Goal: Information Seeking & Learning: Find specific fact

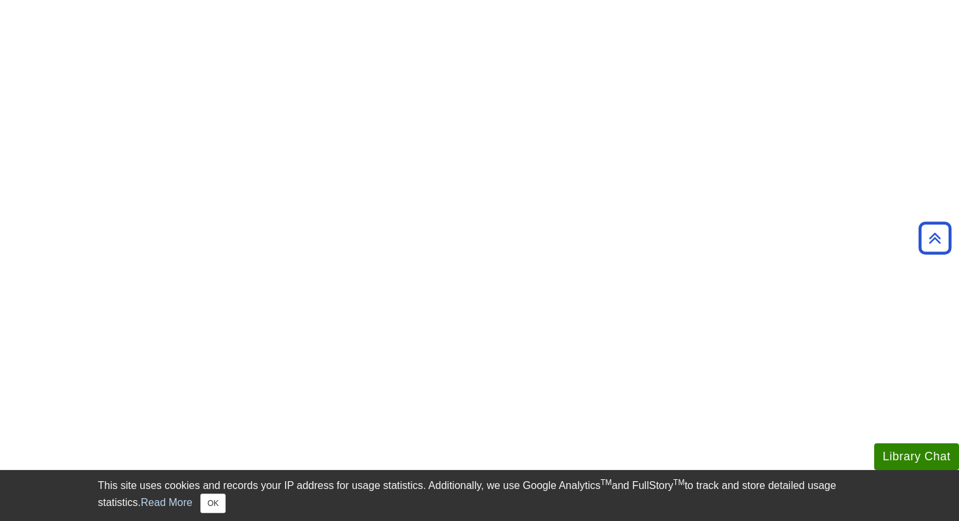
scroll to position [240, 0]
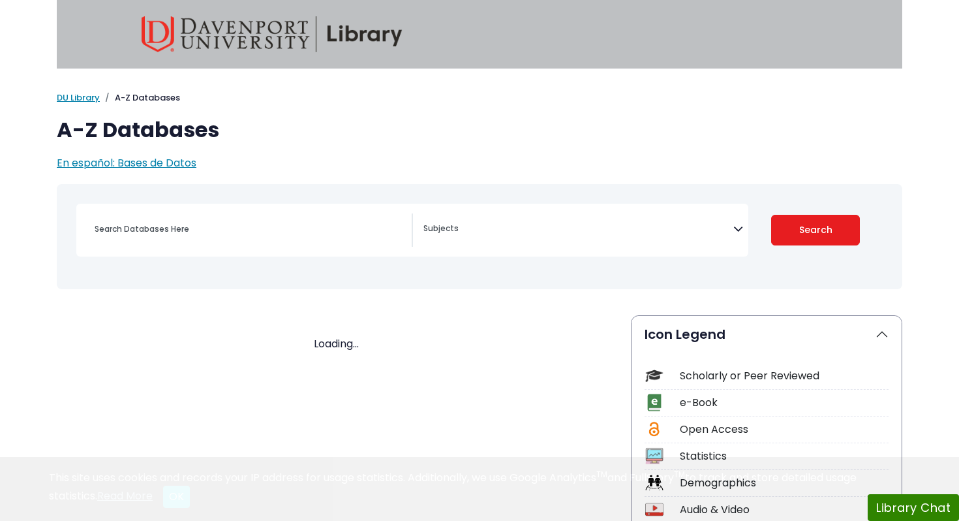
select select "Database Subject Filter"
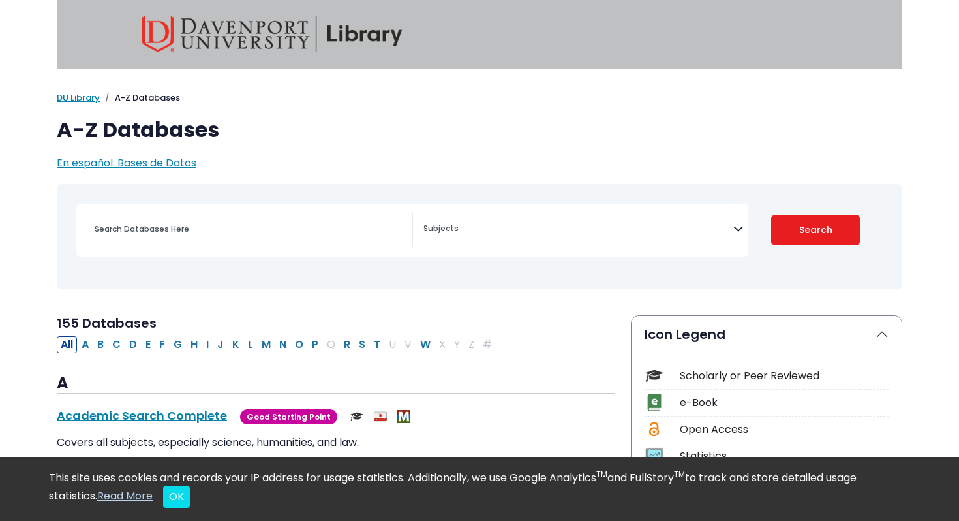
click at [299, 241] on div "Search filters" at bounding box center [249, 228] width 325 height 31
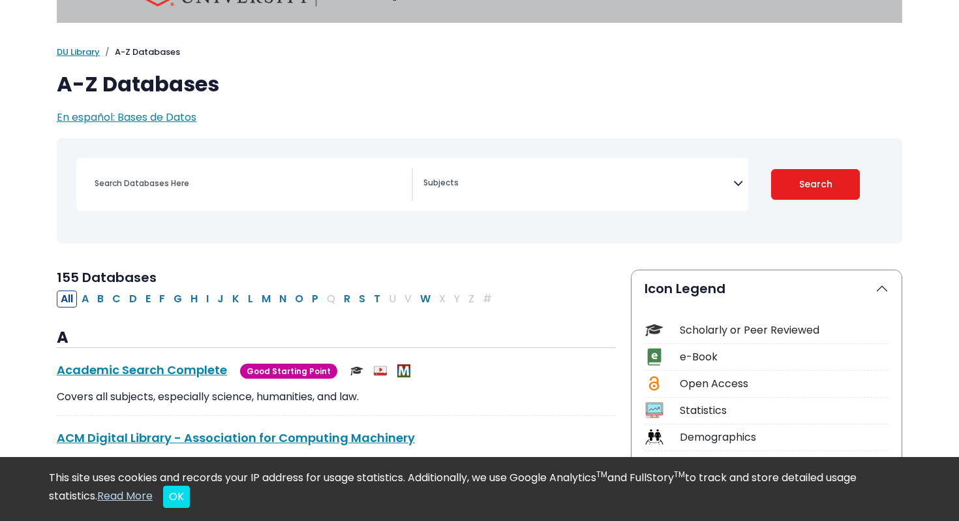
scroll to position [8, 0]
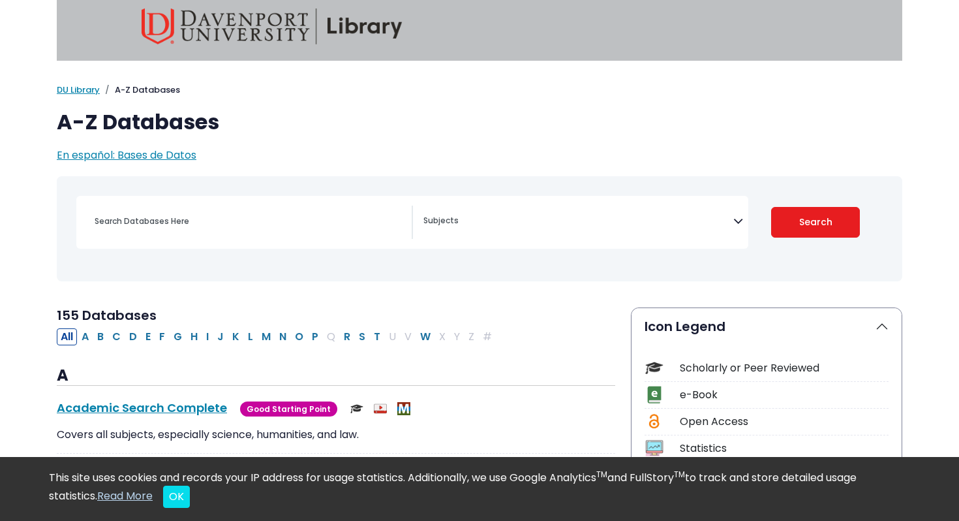
click at [675, 389] on div "e-Book" at bounding box center [767, 397] width 244 height 23
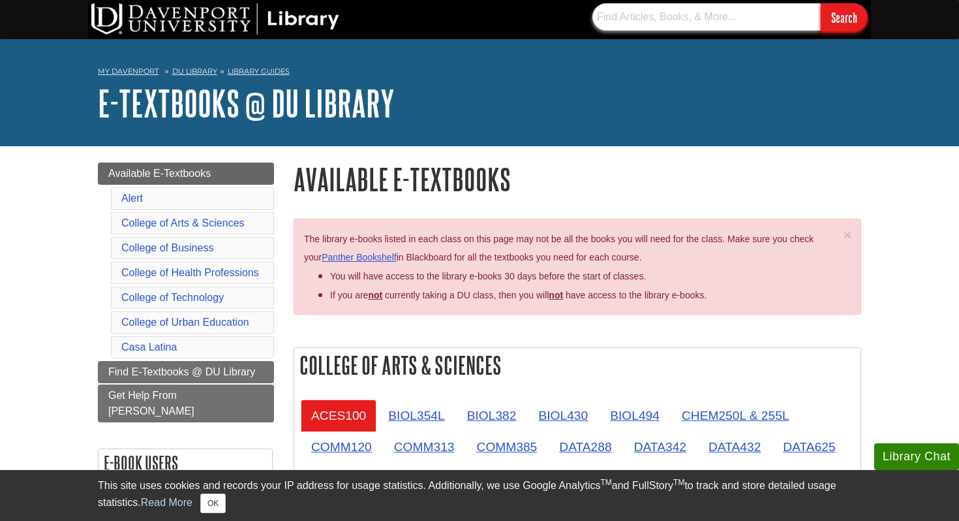
click at [710, 14] on input "text" at bounding box center [706, 16] width 228 height 27
paste input "sports analytics: an applied introduction to how numbers are changing sports eb…"
type input "sports analytics: an applied introduction to how numbers are changing sports"
click at [821, 3] on input "Search" at bounding box center [844, 17] width 47 height 28
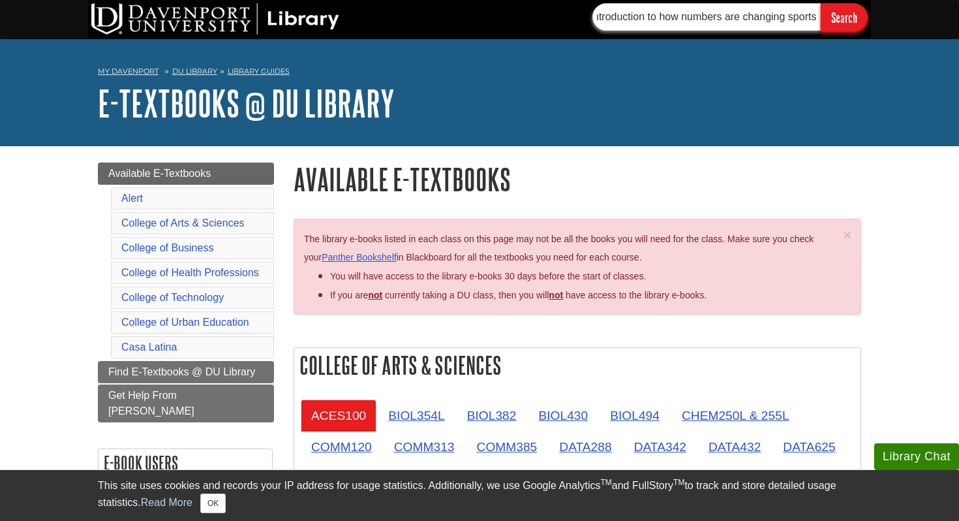
scroll to position [0, 0]
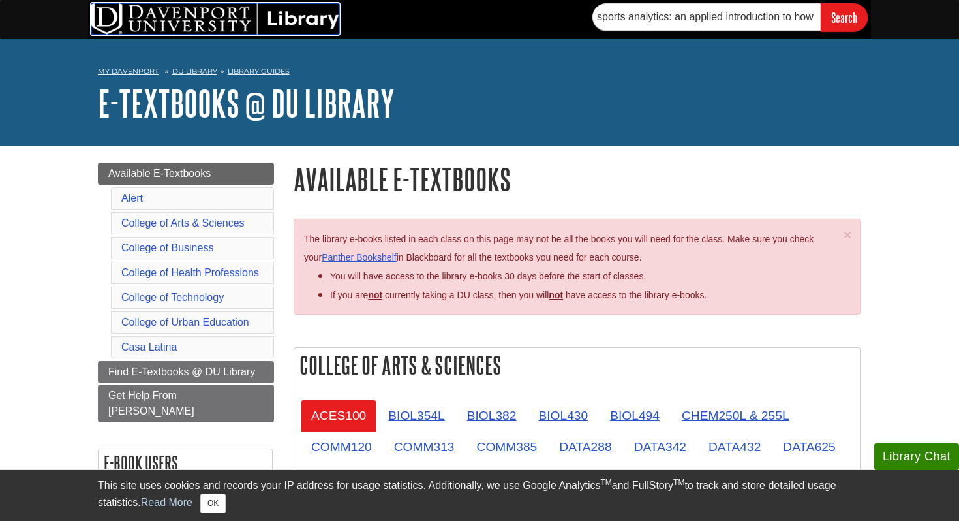
click at [142, 25] on img at bounding box center [215, 18] width 248 height 31
